Goal: Download file/media

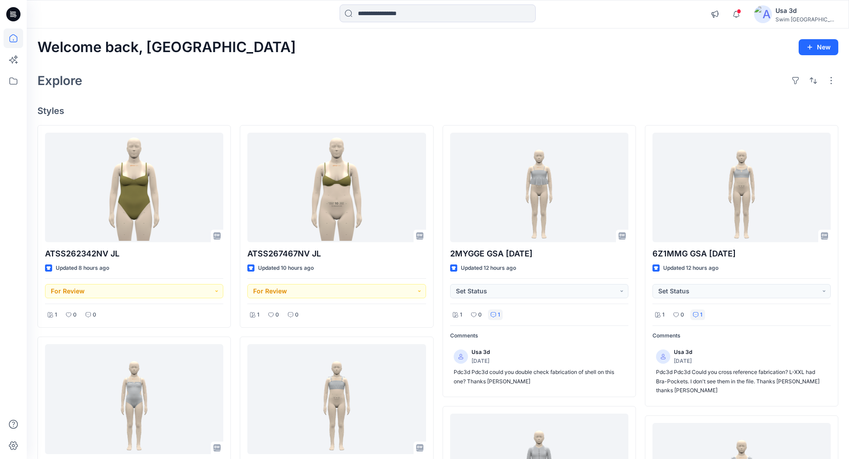
scroll to position [134, 0]
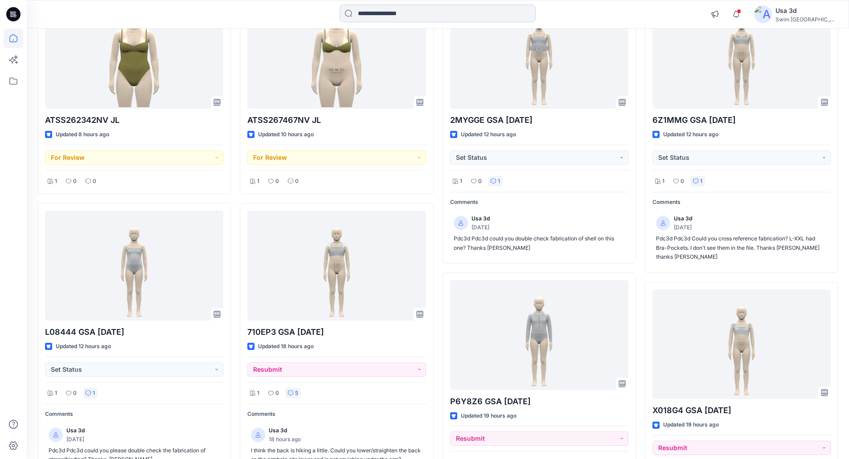
click at [375, 20] on input at bounding box center [437, 13] width 196 height 18
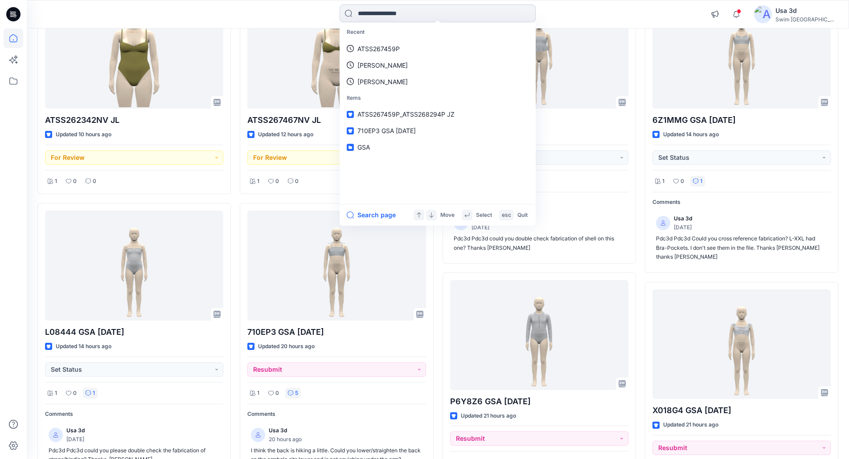
paste input "**********"
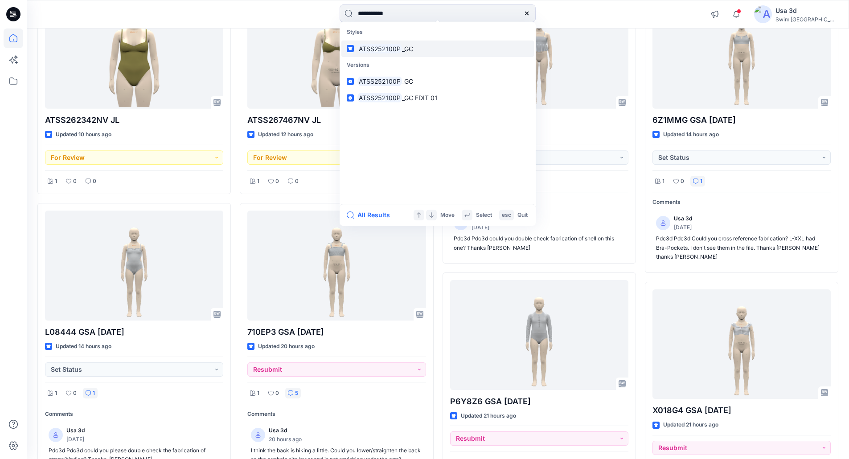
type input "**********"
click at [382, 51] on mark "ATSS252100P" at bounding box center [379, 49] width 45 height 10
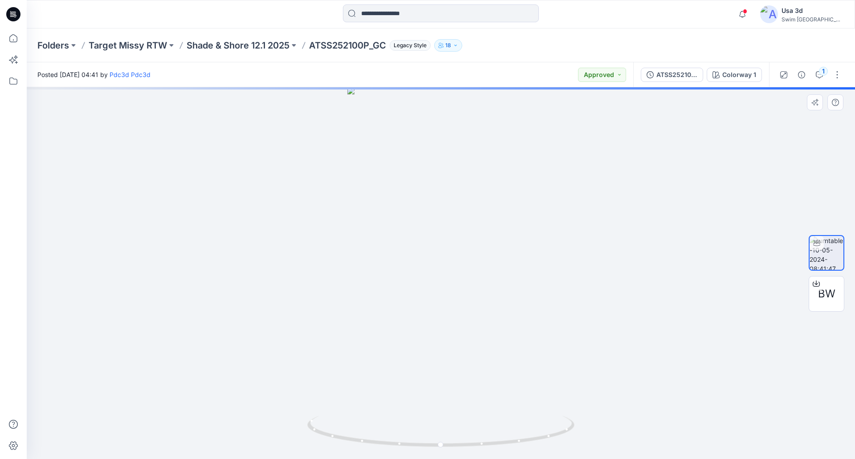
click at [465, 275] on div at bounding box center [441, 273] width 828 height 372
click at [334, 258] on div at bounding box center [441, 273] width 828 height 372
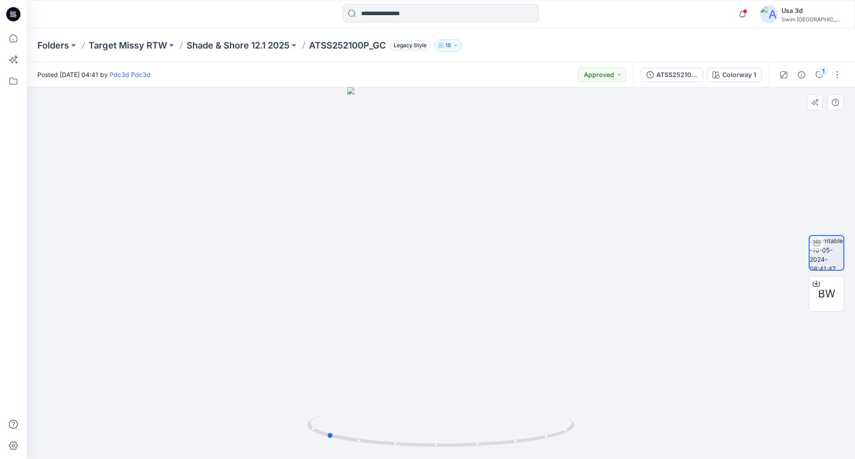
drag, startPoint x: 472, startPoint y: 262, endPoint x: 360, endPoint y: 240, distance: 114.3
click at [360, 240] on div at bounding box center [441, 273] width 828 height 372
click at [8, 13] on icon at bounding box center [13, 14] width 14 height 14
drag, startPoint x: 17, startPoint y: 14, endPoint x: 269, endPoint y: 17, distance: 252.1
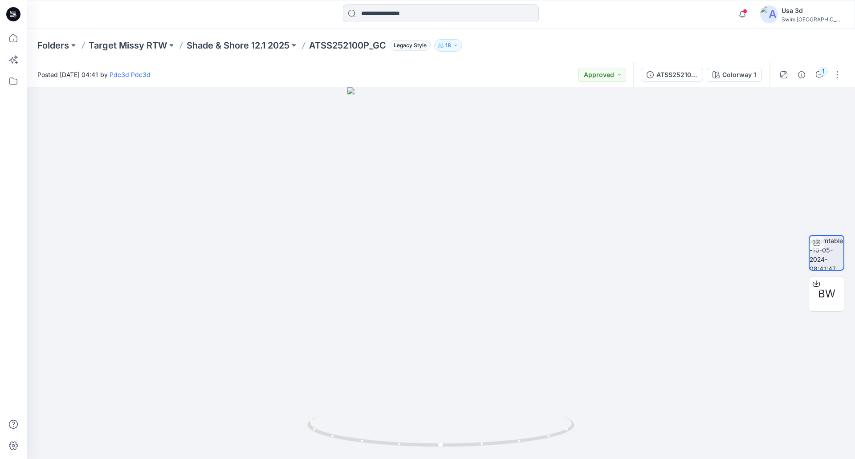
click at [265, 16] on div at bounding box center [441, 14] width 414 height 20
click at [117, 46] on p "Target Missy RTW" at bounding box center [128, 45] width 78 height 12
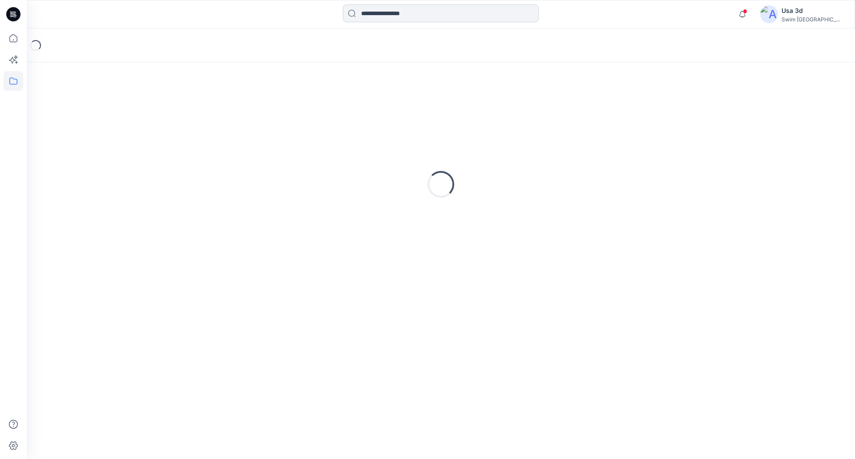
click at [396, 17] on input at bounding box center [441, 13] width 196 height 18
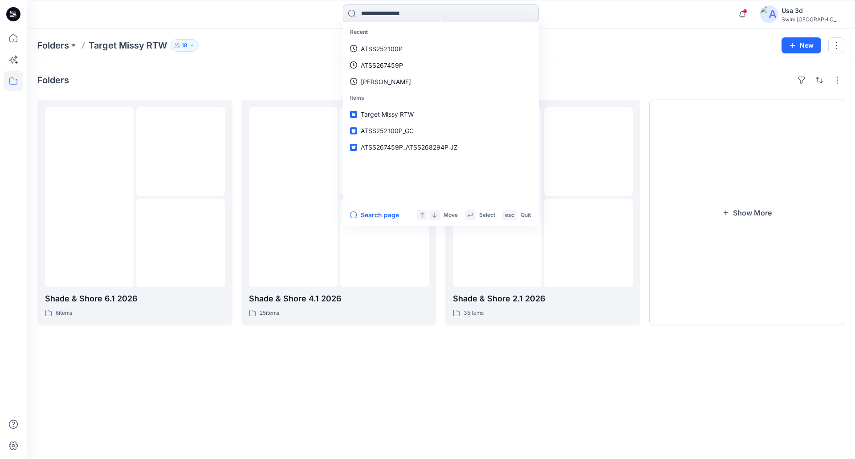
paste input "**********"
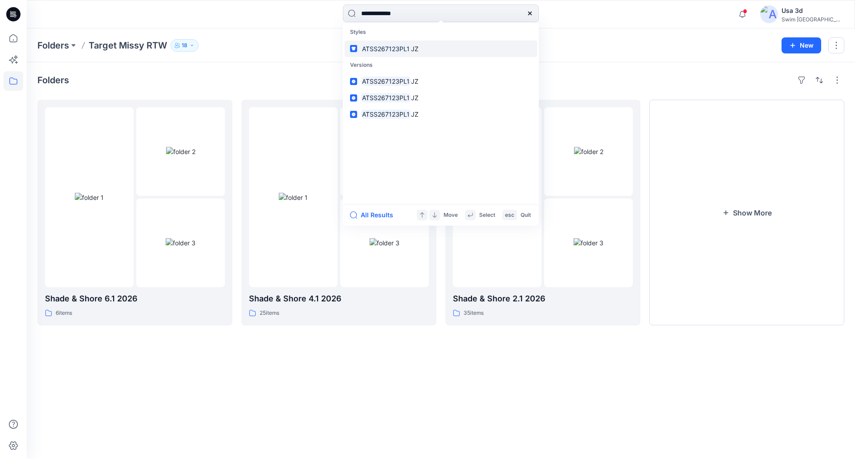
type input "**********"
click at [412, 45] on span "JZ" at bounding box center [415, 49] width 8 height 8
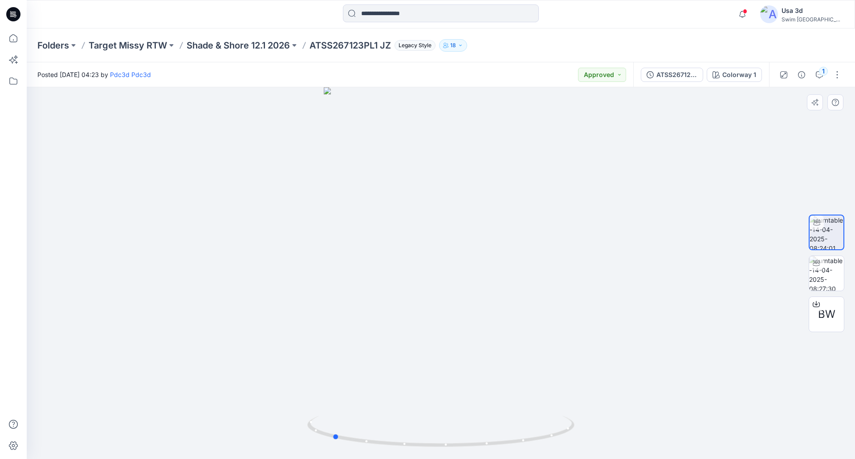
drag, startPoint x: 454, startPoint y: 214, endPoint x: 345, endPoint y: 202, distance: 109.4
click at [345, 202] on div at bounding box center [441, 273] width 828 height 372
drag, startPoint x: 402, startPoint y: 212, endPoint x: 495, endPoint y: 212, distance: 93.1
click at [409, 212] on div at bounding box center [441, 273] width 828 height 372
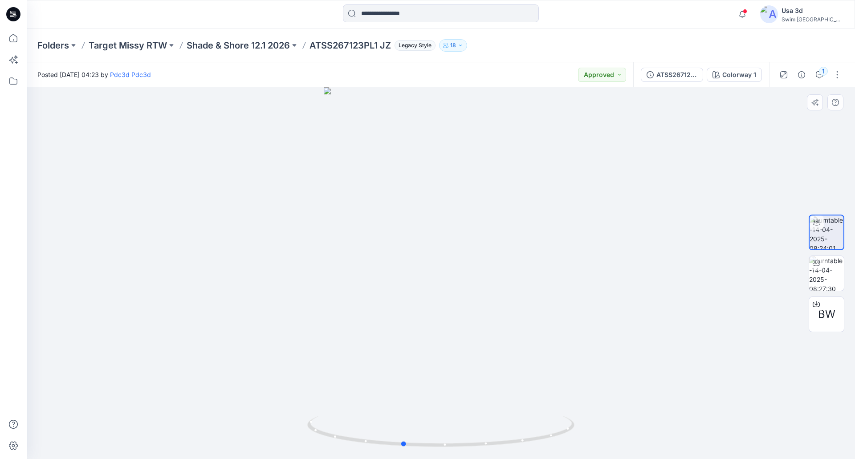
drag, startPoint x: 495, startPoint y: 212, endPoint x: 551, endPoint y: 212, distance: 55.2
click at [551, 212] on div at bounding box center [441, 273] width 828 height 372
drag, startPoint x: 584, startPoint y: 209, endPoint x: 617, endPoint y: 208, distance: 32.5
click at [617, 208] on div at bounding box center [441, 273] width 828 height 372
drag, startPoint x: 418, startPoint y: 230, endPoint x: 443, endPoint y: 224, distance: 25.5
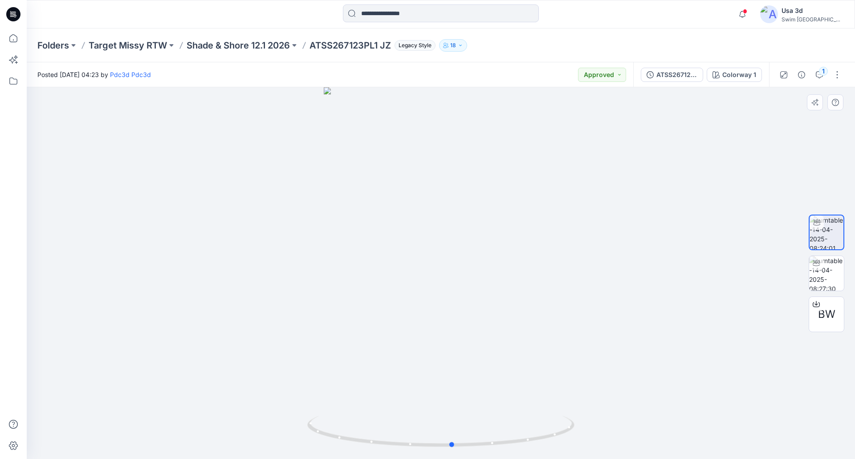
click at [443, 224] on div at bounding box center [441, 273] width 828 height 372
click at [841, 77] on button "button" at bounding box center [837, 75] width 14 height 14
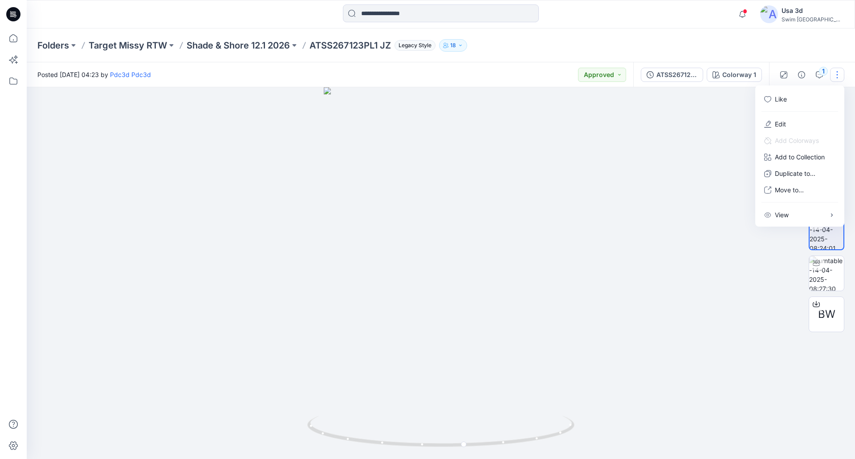
click at [841, 77] on button "button" at bounding box center [837, 75] width 14 height 14
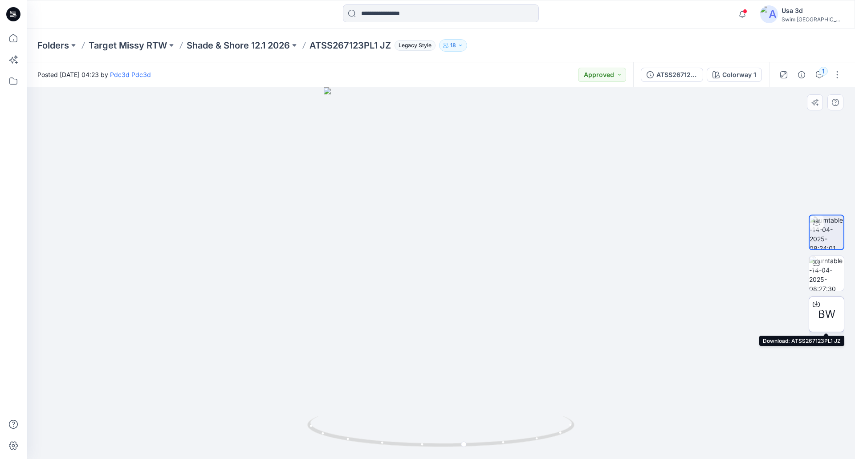
click at [826, 312] on span "BW" at bounding box center [826, 314] width 17 height 16
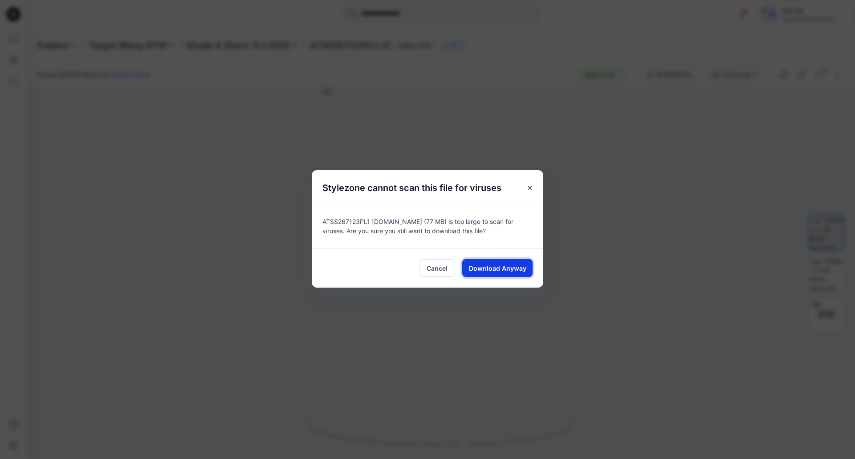
click at [489, 271] on span "Download Anyway" at bounding box center [497, 268] width 57 height 9
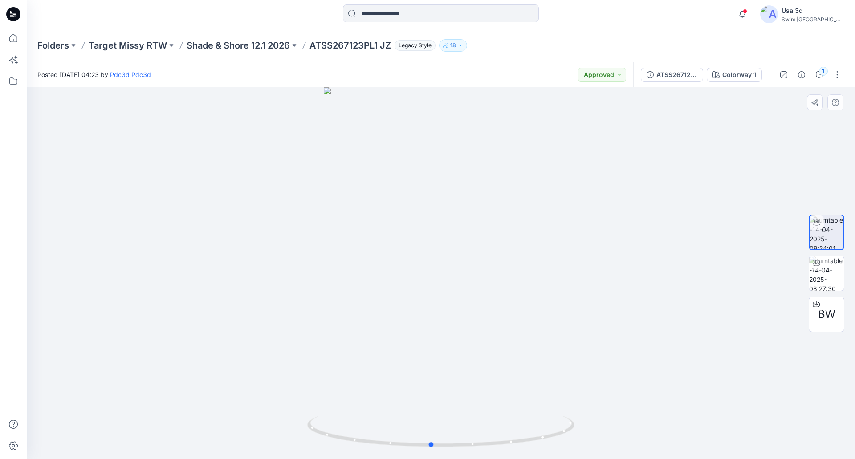
drag, startPoint x: 459, startPoint y: 204, endPoint x: 354, endPoint y: 186, distance: 106.8
click at [373, 189] on div at bounding box center [441, 273] width 828 height 372
click at [320, 183] on div at bounding box center [441, 273] width 828 height 372
drag, startPoint x: 419, startPoint y: 219, endPoint x: 494, endPoint y: 217, distance: 74.9
click at [494, 217] on div at bounding box center [441, 273] width 828 height 372
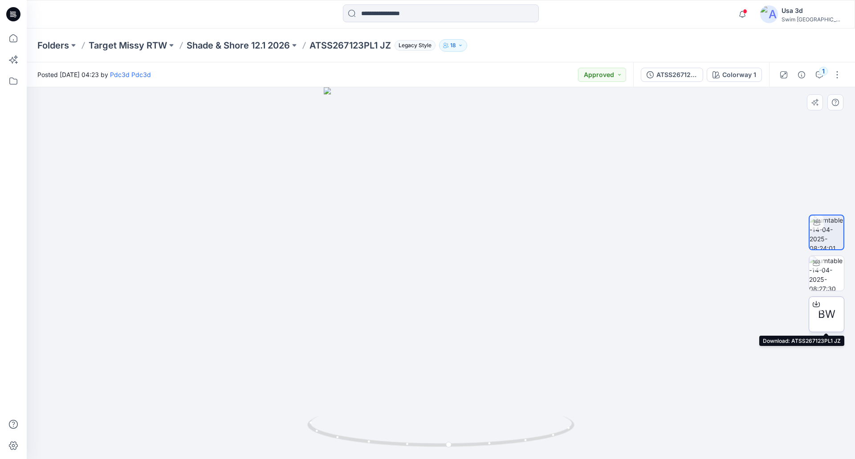
click at [820, 306] on icon at bounding box center [816, 304] width 7 height 5
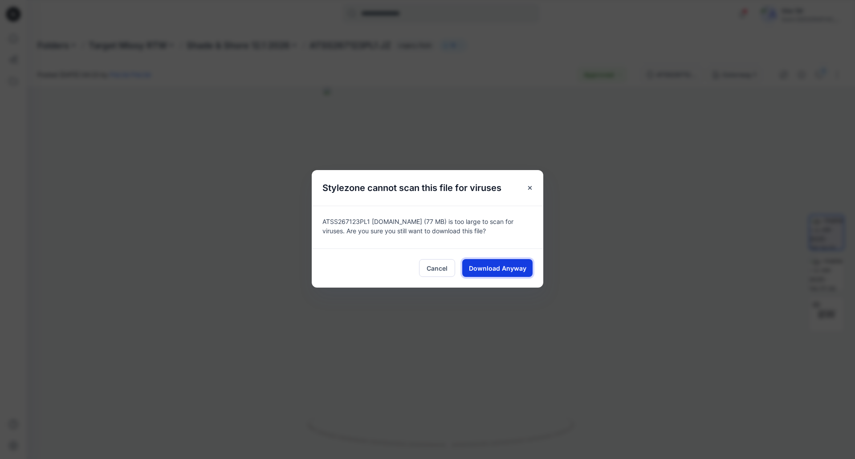
click at [500, 270] on span "Download Anyway" at bounding box center [497, 268] width 57 height 9
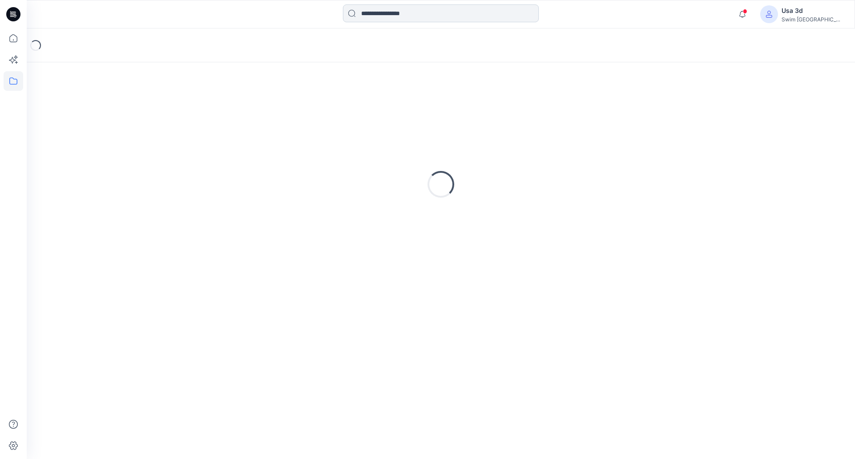
click at [392, 14] on input at bounding box center [441, 13] width 196 height 18
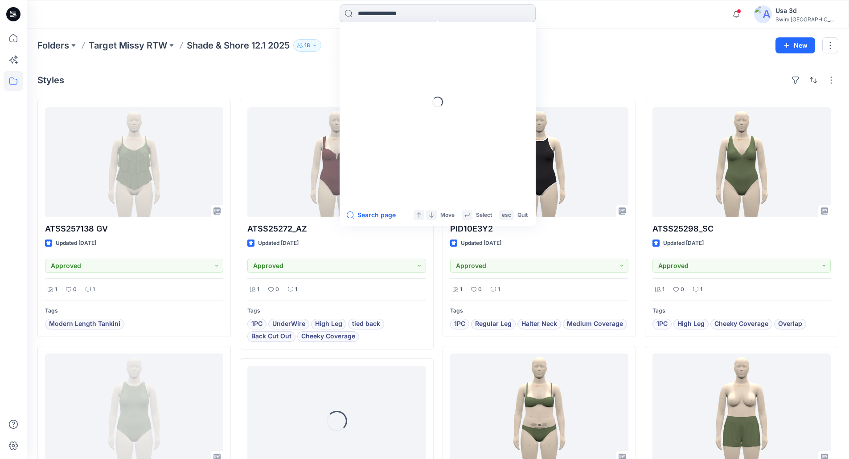
paste input "**********"
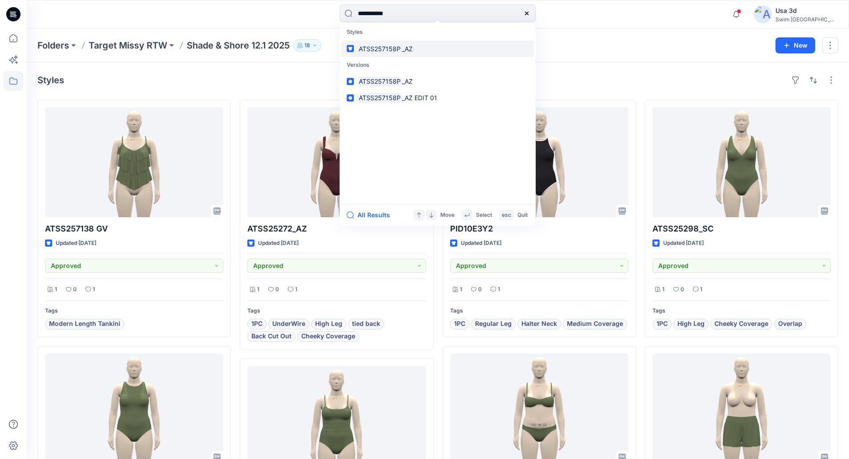
type input "**********"
click at [394, 49] on mark "ATSS257158P" at bounding box center [379, 49] width 45 height 10
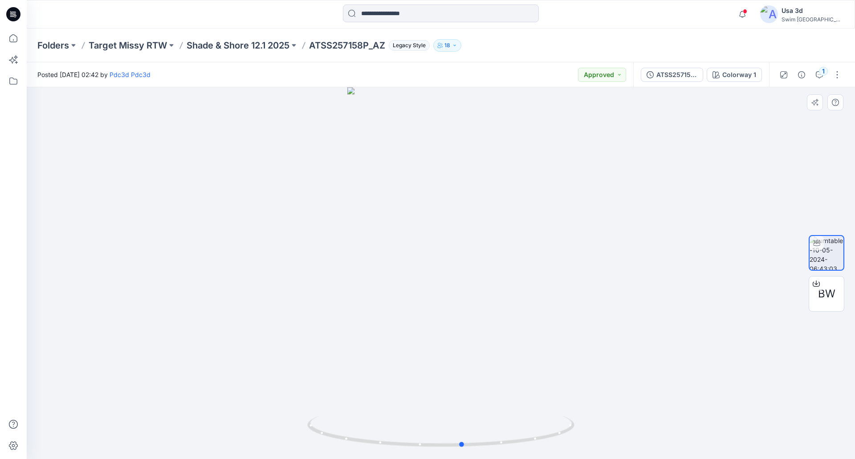
drag, startPoint x: 469, startPoint y: 282, endPoint x: 496, endPoint y: 286, distance: 27.0
click at [496, 286] on div at bounding box center [441, 273] width 828 height 372
